Goal: Task Accomplishment & Management: Manage account settings

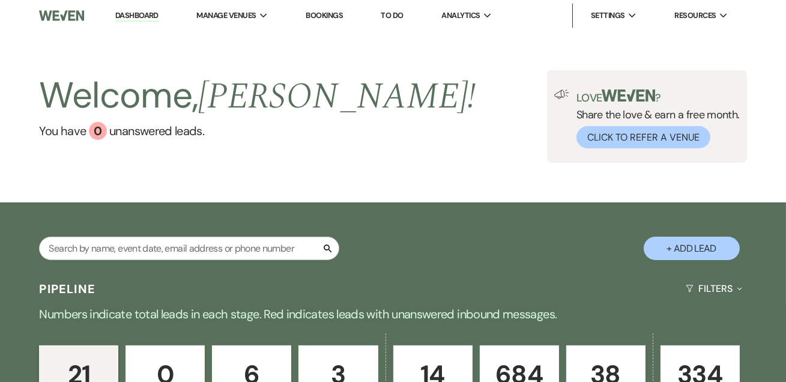
click at [131, 10] on link "Dashboard" at bounding box center [136, 15] width 43 height 11
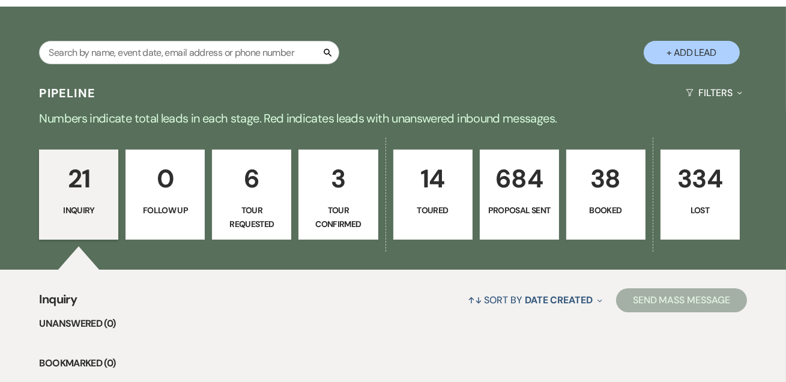
scroll to position [218, 0]
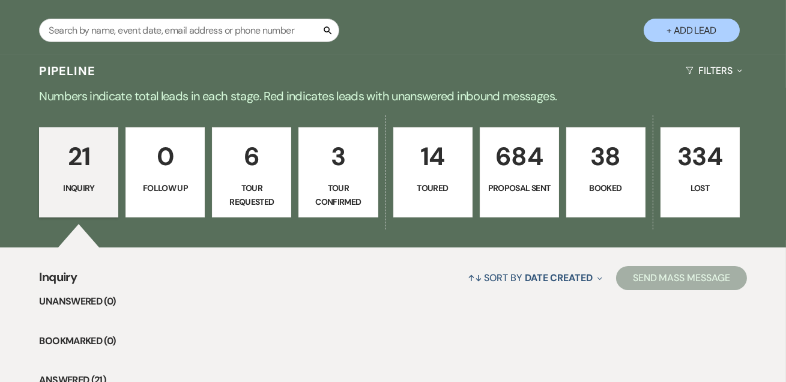
click at [688, 140] on p "334" at bounding box center [700, 156] width 64 height 40
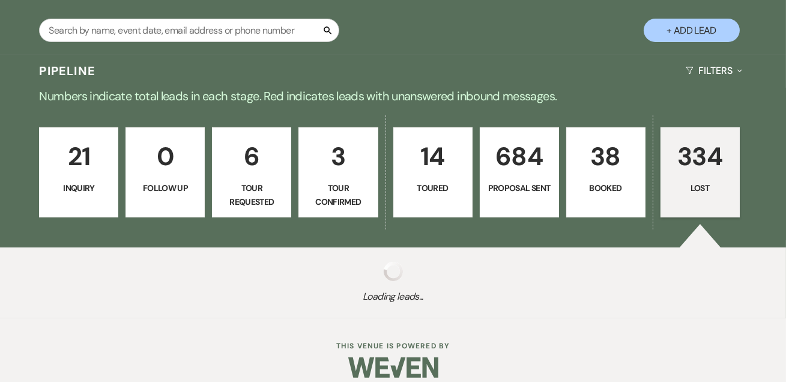
click at [593, 146] on p "38" at bounding box center [606, 156] width 64 height 40
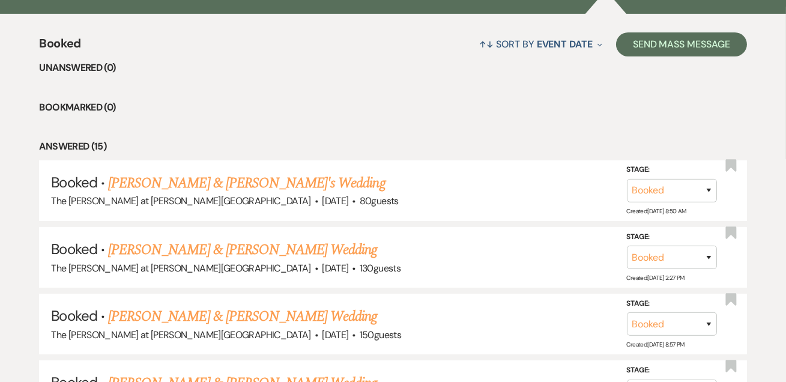
scroll to position [594, 0]
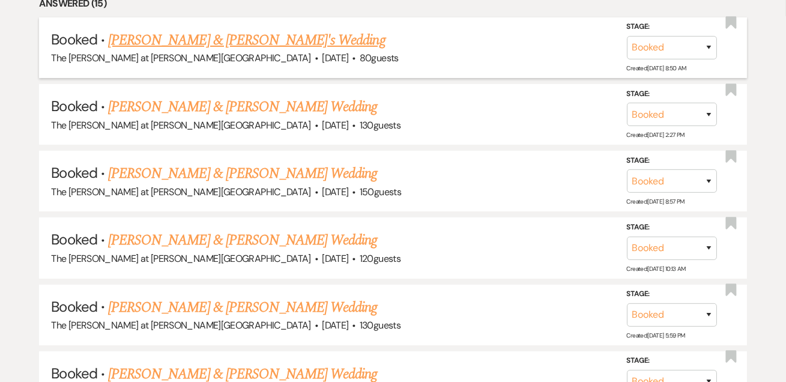
click at [200, 34] on link "Stephanie Morgan & Fiance's Wedding" at bounding box center [246, 40] width 277 height 22
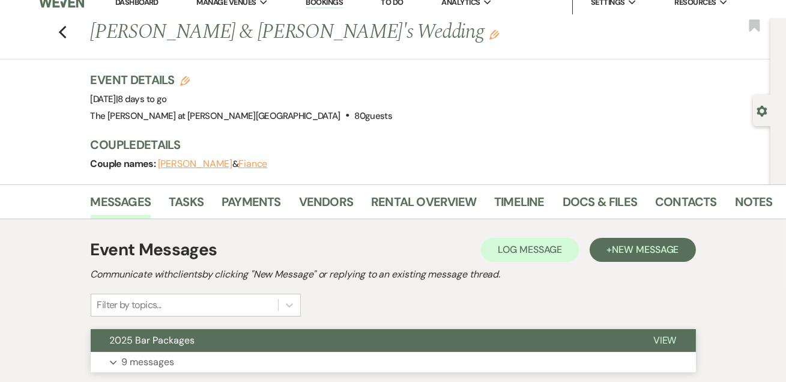
scroll to position [218, 0]
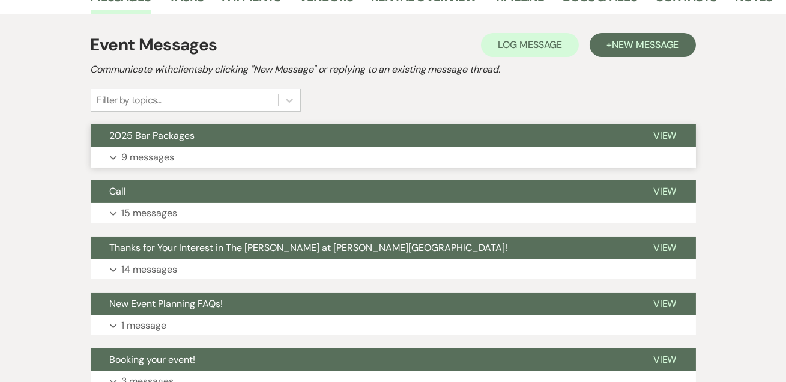
click at [661, 139] on span "View" at bounding box center [664, 135] width 23 height 13
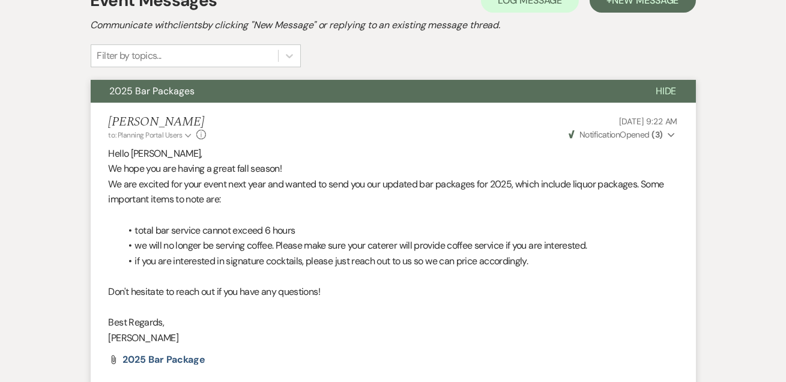
scroll to position [0, 0]
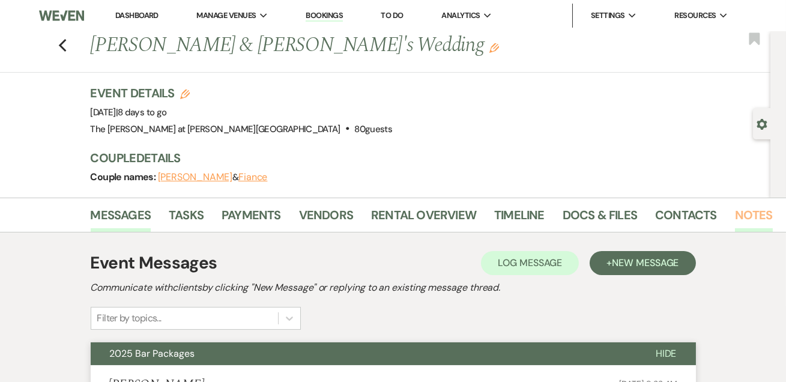
click at [754, 210] on link "Notes" at bounding box center [754, 218] width 38 height 26
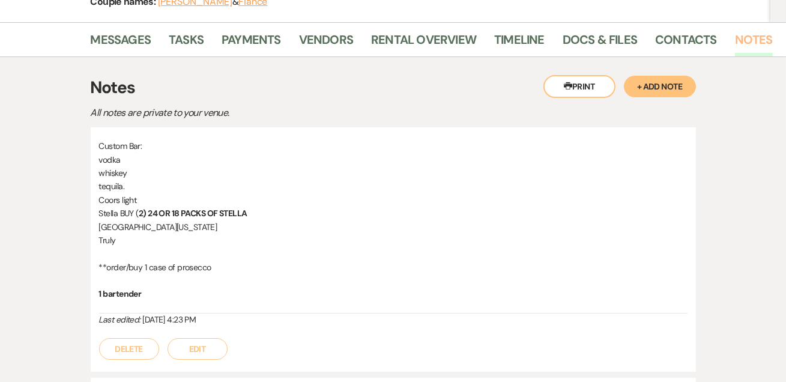
scroll to position [218, 0]
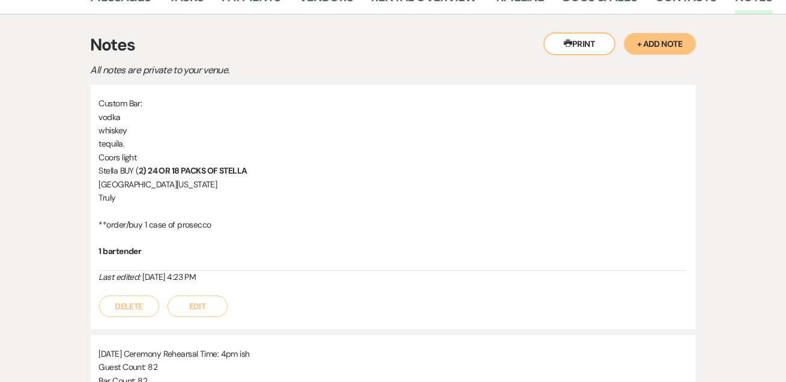
drag, startPoint x: 323, startPoint y: 227, endPoint x: 316, endPoint y: 217, distance: 12.5
click at [322, 227] on p "**order/buy 1 case of prosecco" at bounding box center [393, 224] width 588 height 13
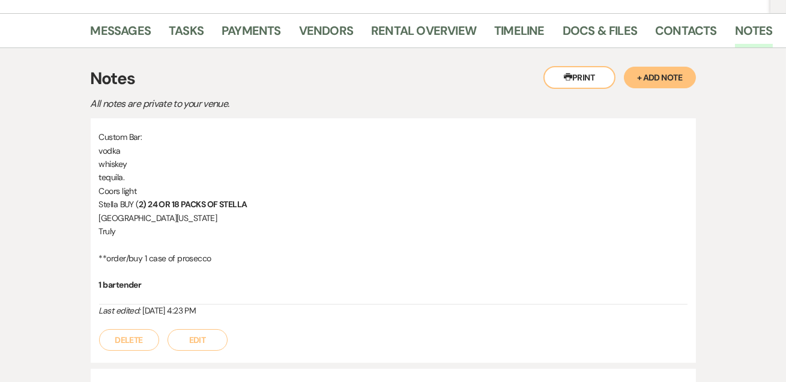
scroll to position [0, 0]
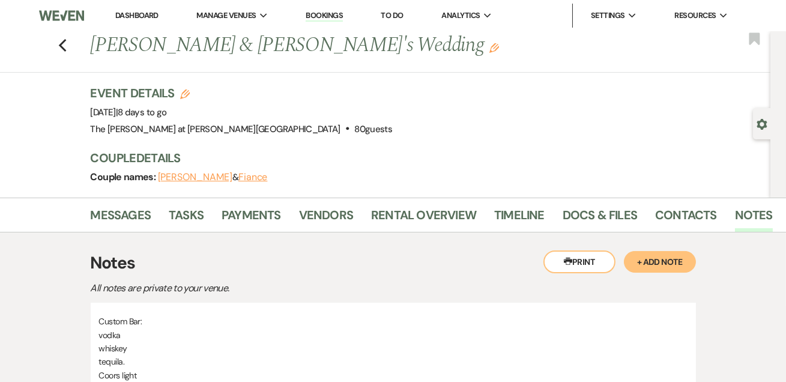
click at [61, 41] on div "Previous Stephanie Morgan & Fiance's Wedding Edit Bookmark" at bounding box center [382, 51] width 776 height 41
click at [65, 44] on icon "Previous" at bounding box center [62, 45] width 9 height 14
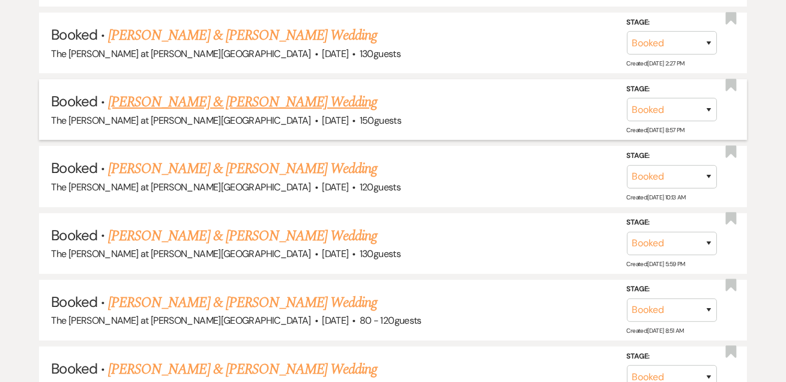
scroll to position [594, 0]
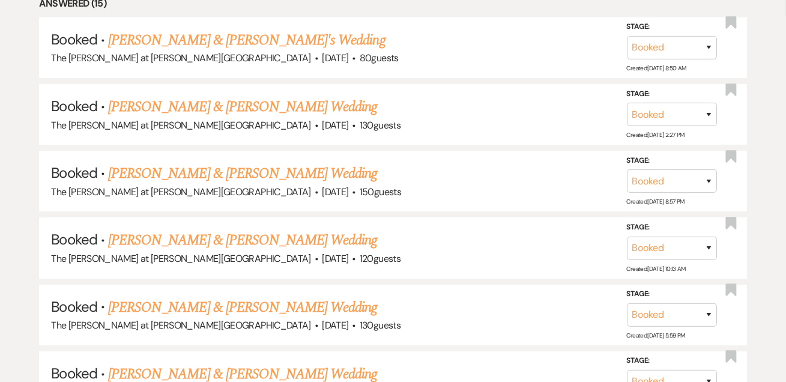
drag, startPoint x: 196, startPoint y: 106, endPoint x: 208, endPoint y: 106, distance: 11.4
click at [196, 106] on link "Steven Kunzer & Danielle Wheaton's Wedding" at bounding box center [242, 107] width 269 height 22
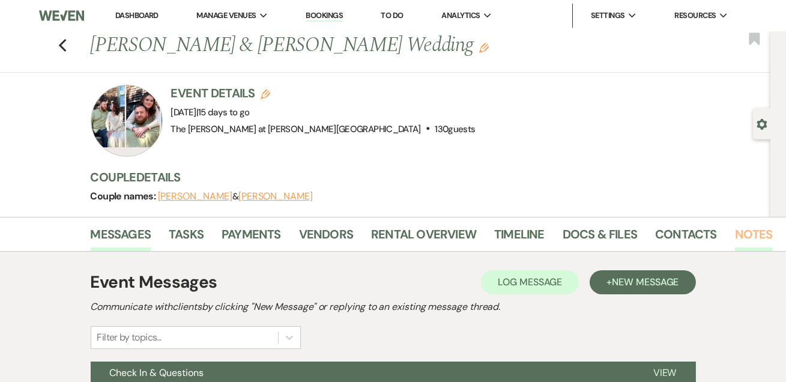
click at [745, 232] on link "Notes" at bounding box center [754, 237] width 38 height 26
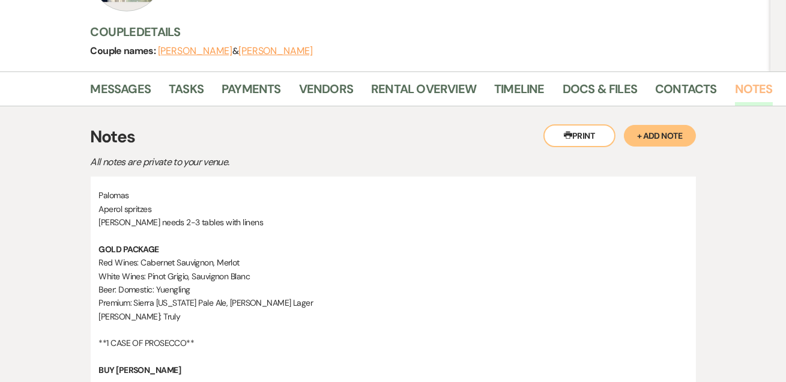
scroll to position [218, 0]
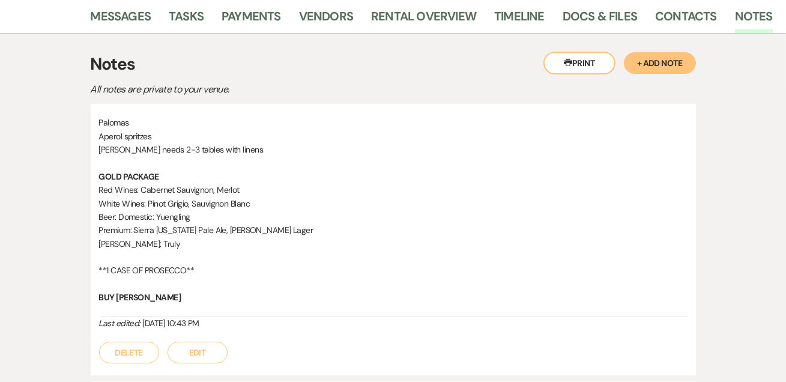
click at [411, 248] on p "Seltzer: Truly" at bounding box center [393, 243] width 588 height 13
click at [606, 187] on p "Red Wines: Cabernet Sauvignon, Merlot" at bounding box center [393, 189] width 588 height 13
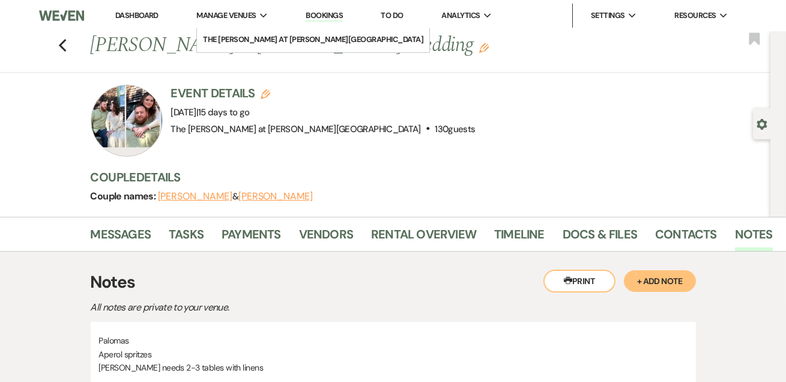
click at [140, 12] on link "Dashboard" at bounding box center [136, 15] width 43 height 10
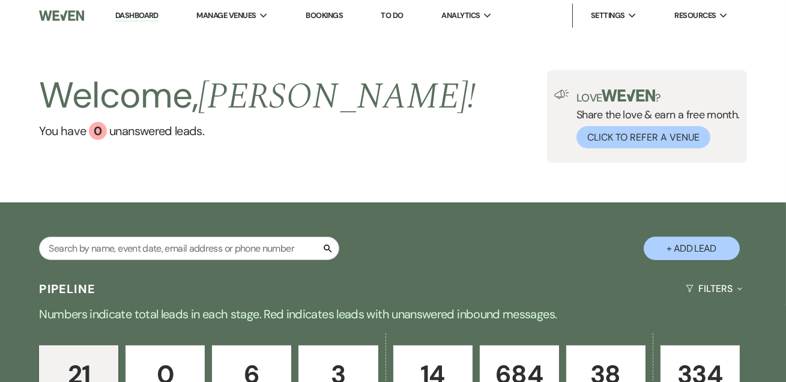
click at [127, 19] on link "Dashboard" at bounding box center [136, 15] width 43 height 11
